Goal: Navigation & Orientation: Find specific page/section

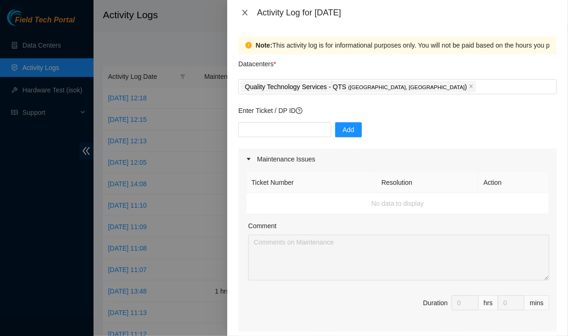
click at [244, 12] on icon "close" at bounding box center [244, 13] width 5 height 6
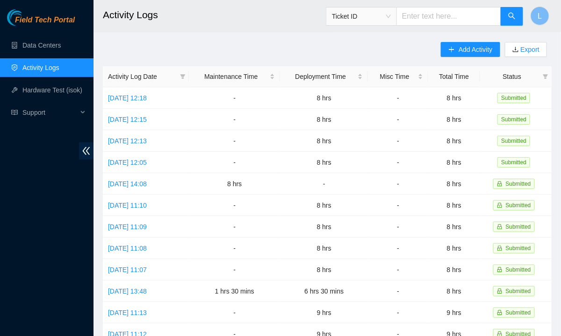
click at [53, 17] on span "Field Tech Portal" at bounding box center [45, 20] width 60 height 9
